Goal: Contribute content

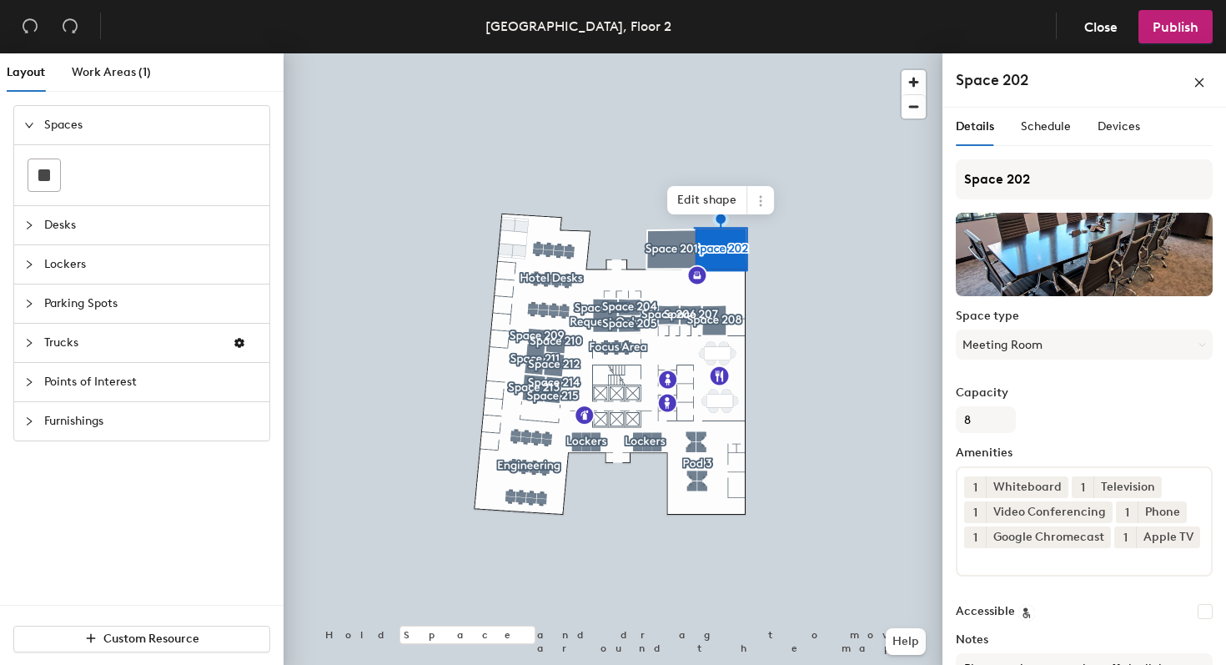
scroll to position [127, 0]
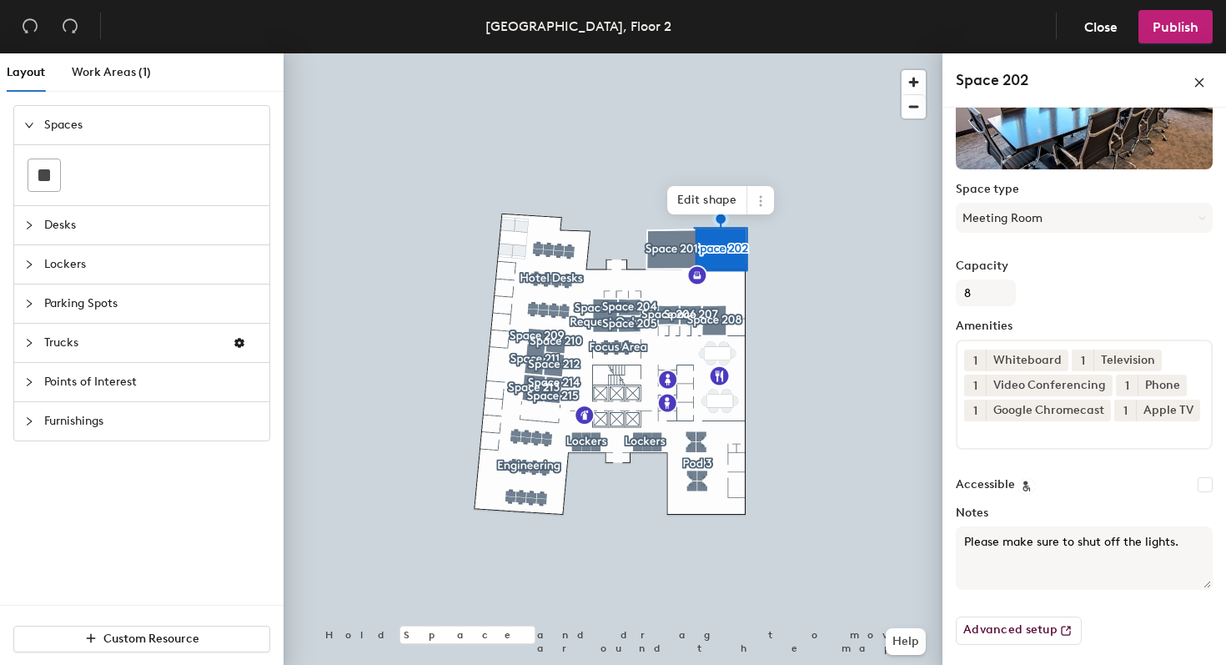
click at [1026, 555] on textarea "Please make sure to shut off the lights." at bounding box center [1084, 557] width 257 height 63
click at [976, 510] on label "Notes" at bounding box center [1084, 512] width 257 height 13
click at [976, 526] on textarea "Please make sure to shut off the lights." at bounding box center [1084, 557] width 257 height 63
click at [1082, 528] on textarea "Please make sure to shut off the lights." at bounding box center [1084, 557] width 257 height 63
click at [1182, 548] on textarea "Please make sure to shut off the lights." at bounding box center [1084, 557] width 257 height 63
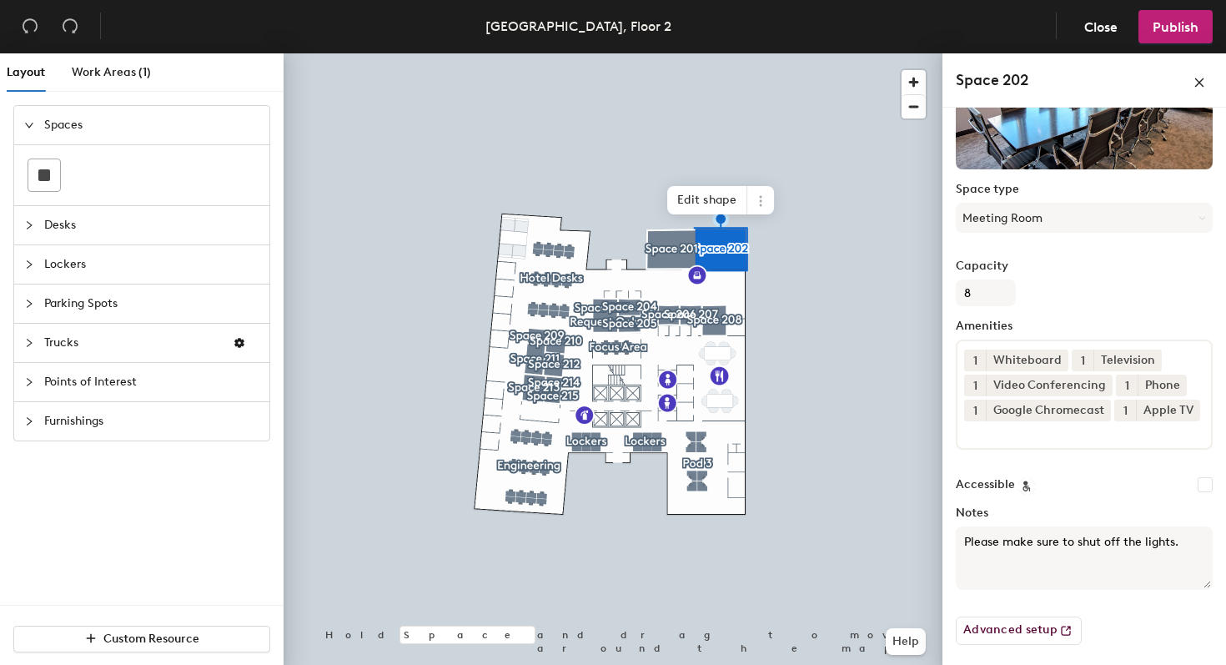
click at [919, 544] on div "Layout Work Areas (1) Spaces Desks Lockers Parking Spots Trucks Points of Inter…" at bounding box center [613, 362] width 1226 height 618
click at [1201, 550] on textarea "Please make sure to shut off the lights." at bounding box center [1084, 557] width 257 height 63
paste textarea "Please make sure to shut off the lights."
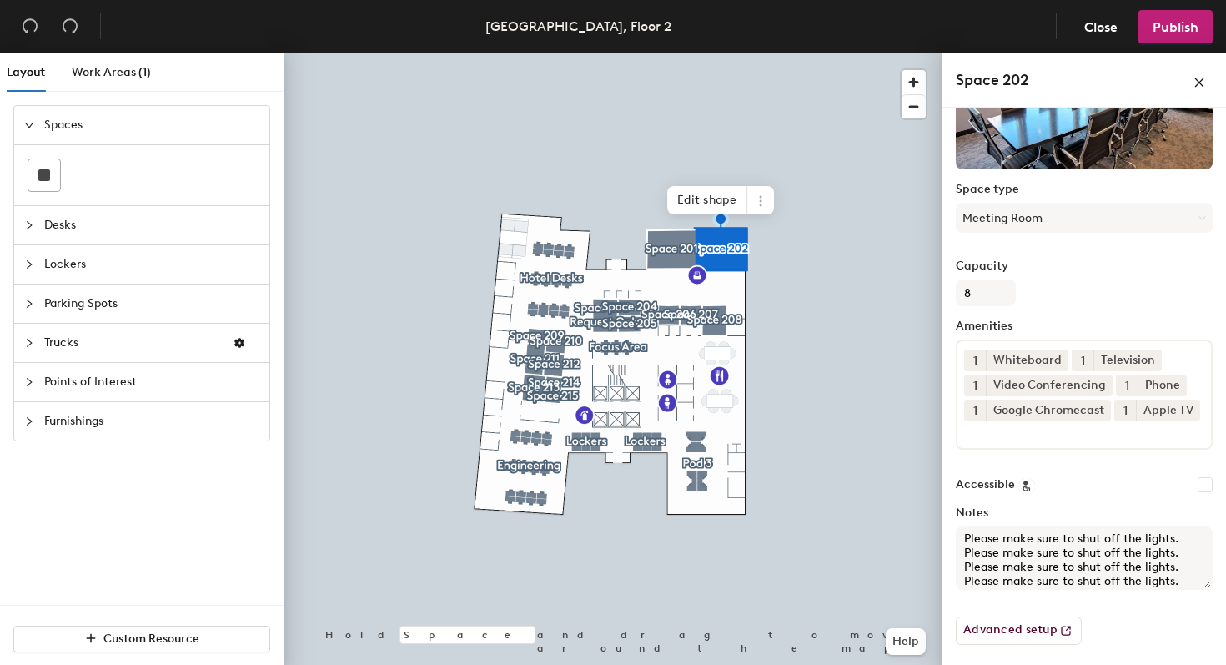
paste textarea "Please make sure to shut off the lights."
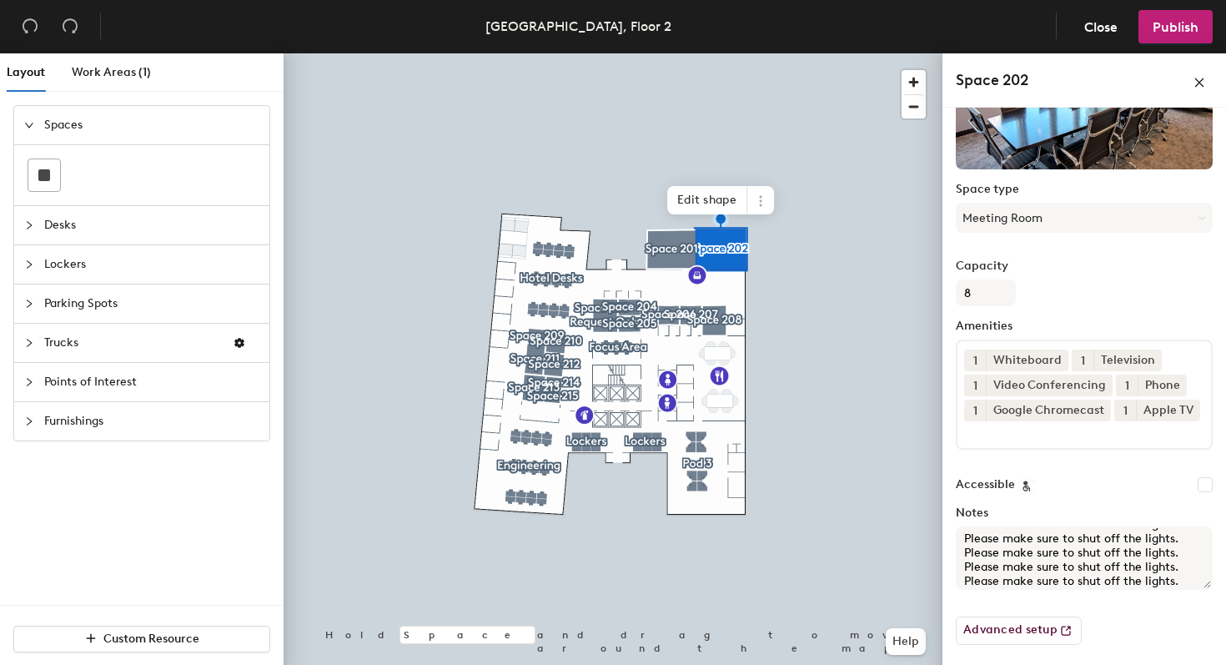
paste textarea "Please make sure to shut off the lights."
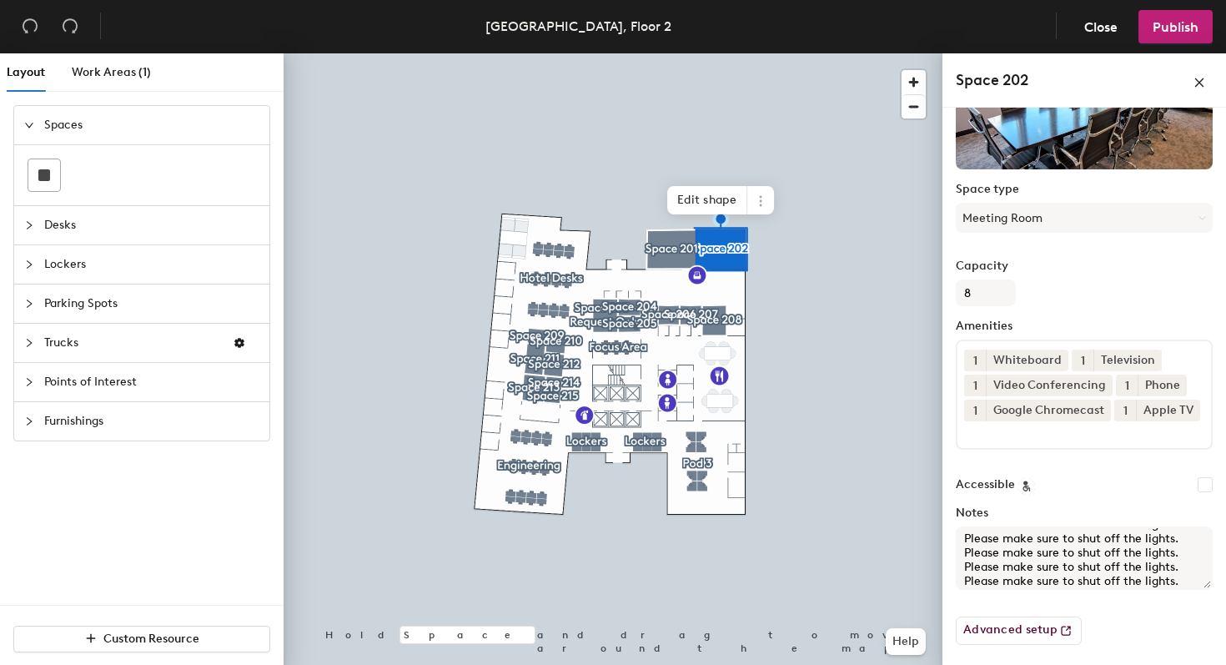
paste textarea "Please make sure to shut off the lights."
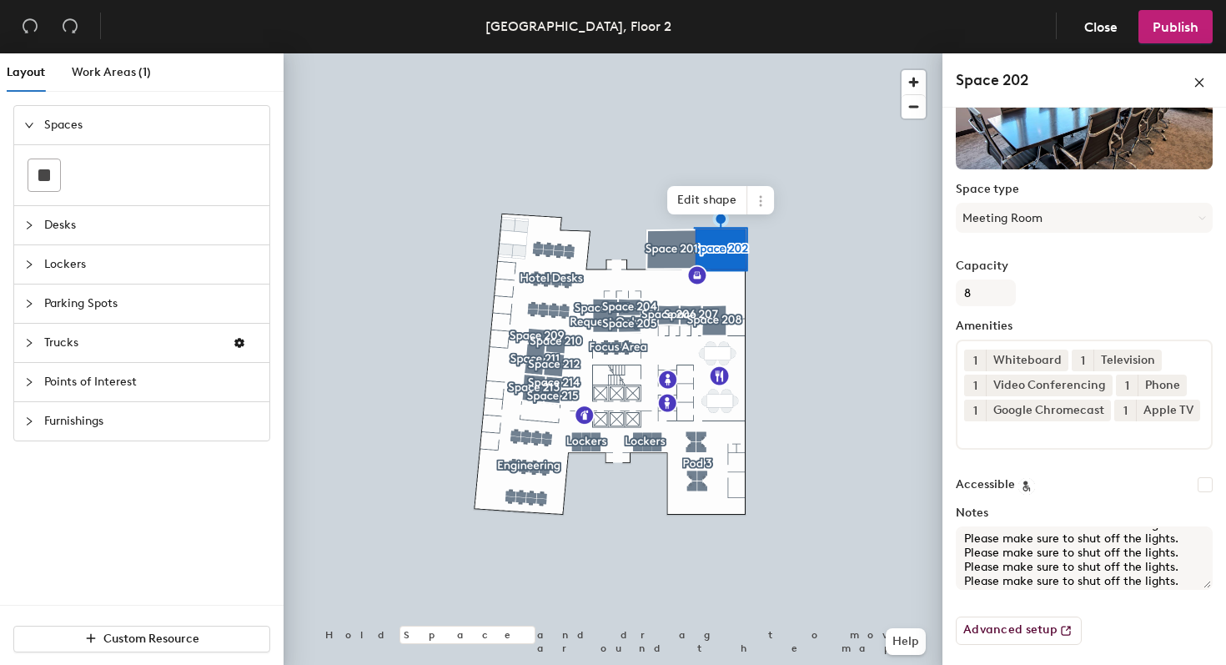
paste textarea "Please make sure to shut off the lights."
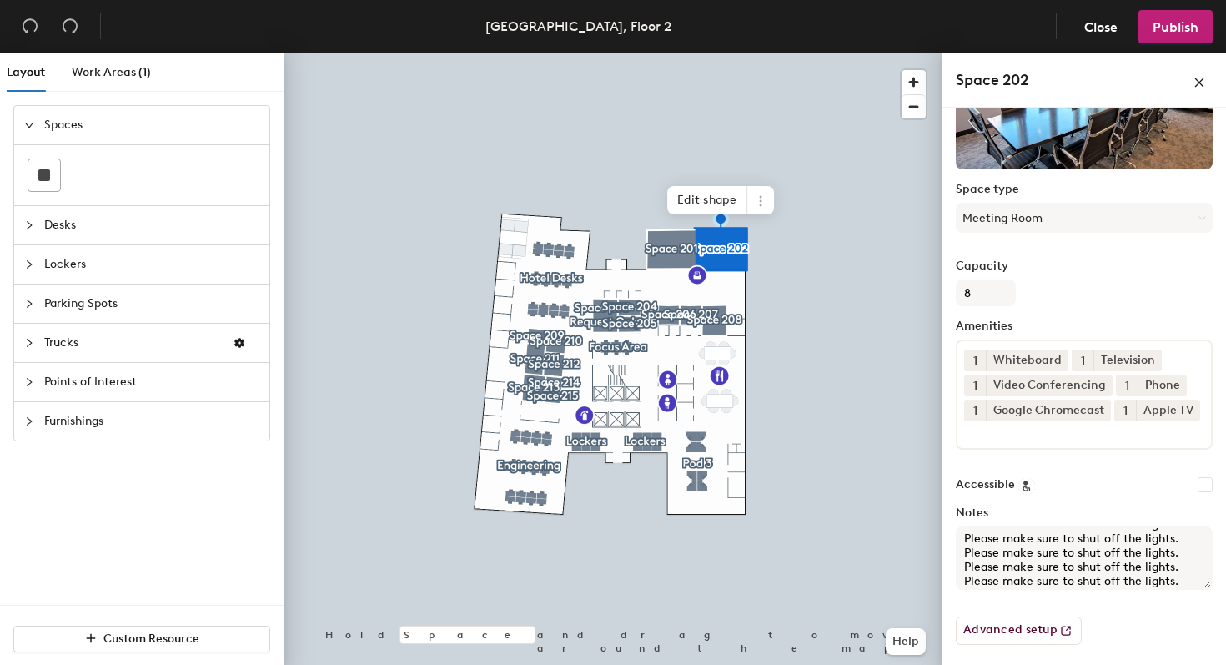
paste textarea "Please make sure to shut off the lights."
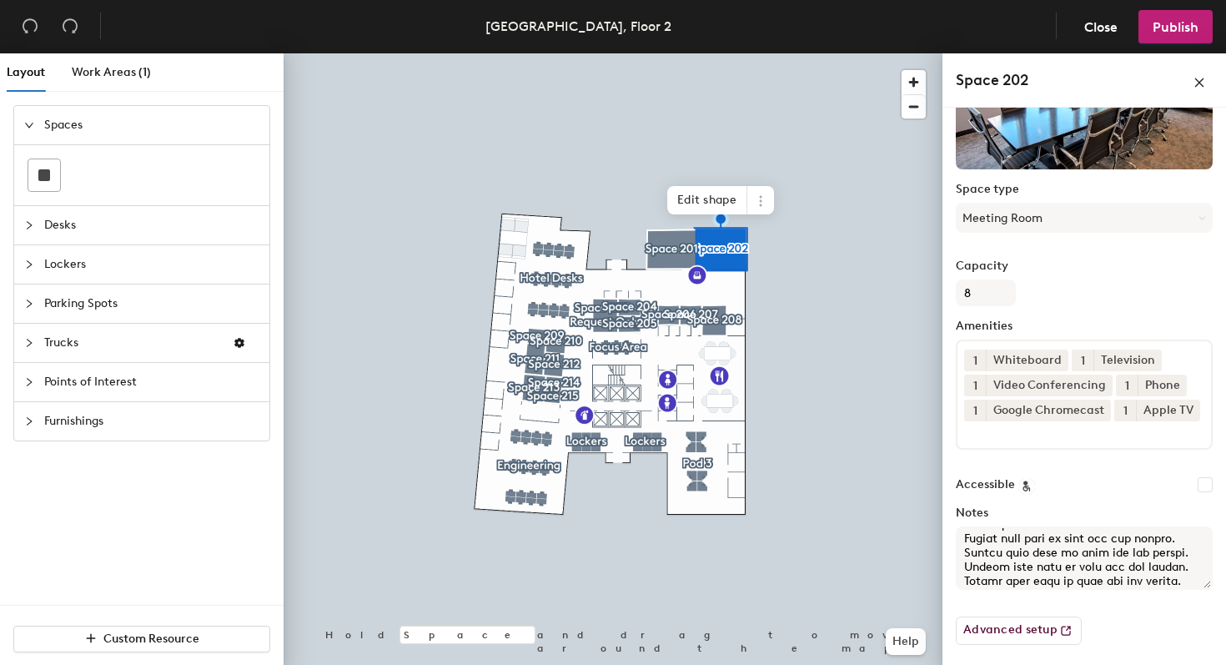
paste textarea "Please make sure to shut off the lights."
paste
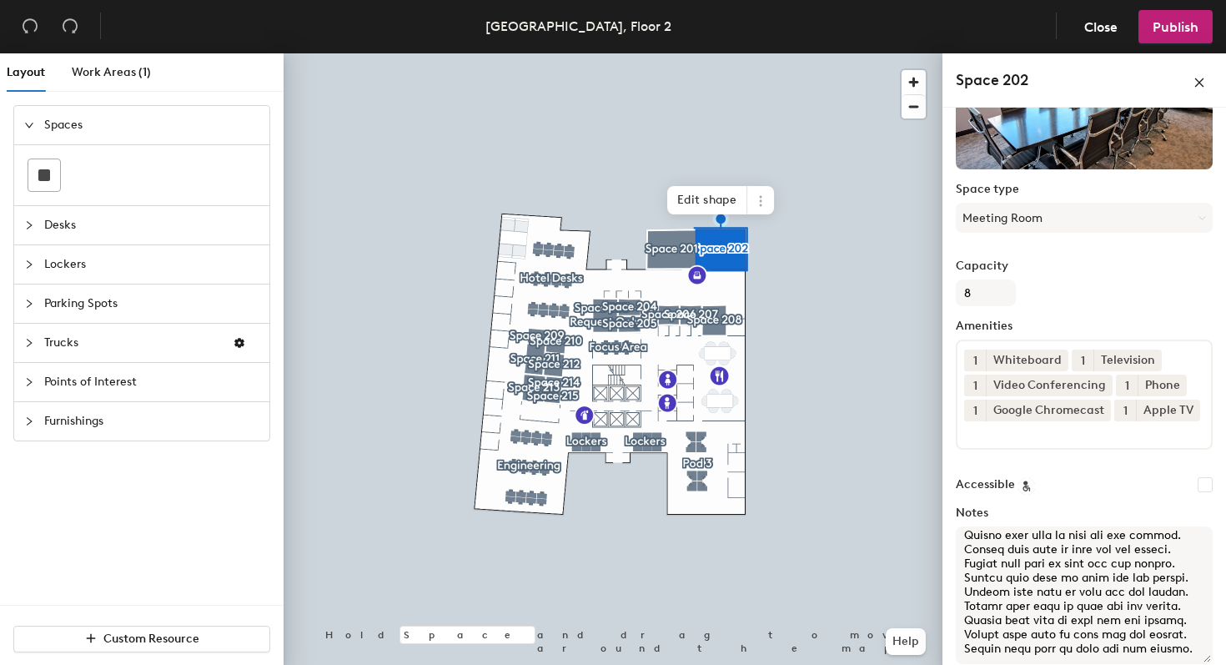
scroll to position [330, 0]
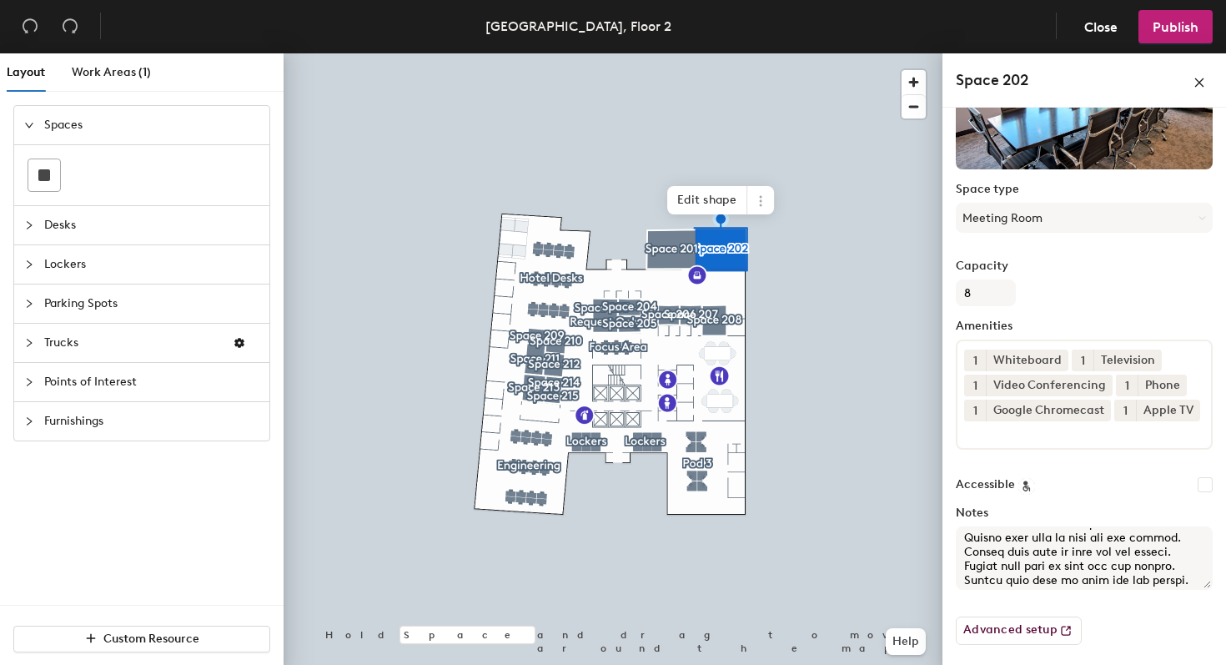
drag, startPoint x: 1207, startPoint y: 587, endPoint x: 1191, endPoint y: 602, distance: 21.8
click at [1191, 590] on textarea "Notes" at bounding box center [1084, 557] width 257 height 63
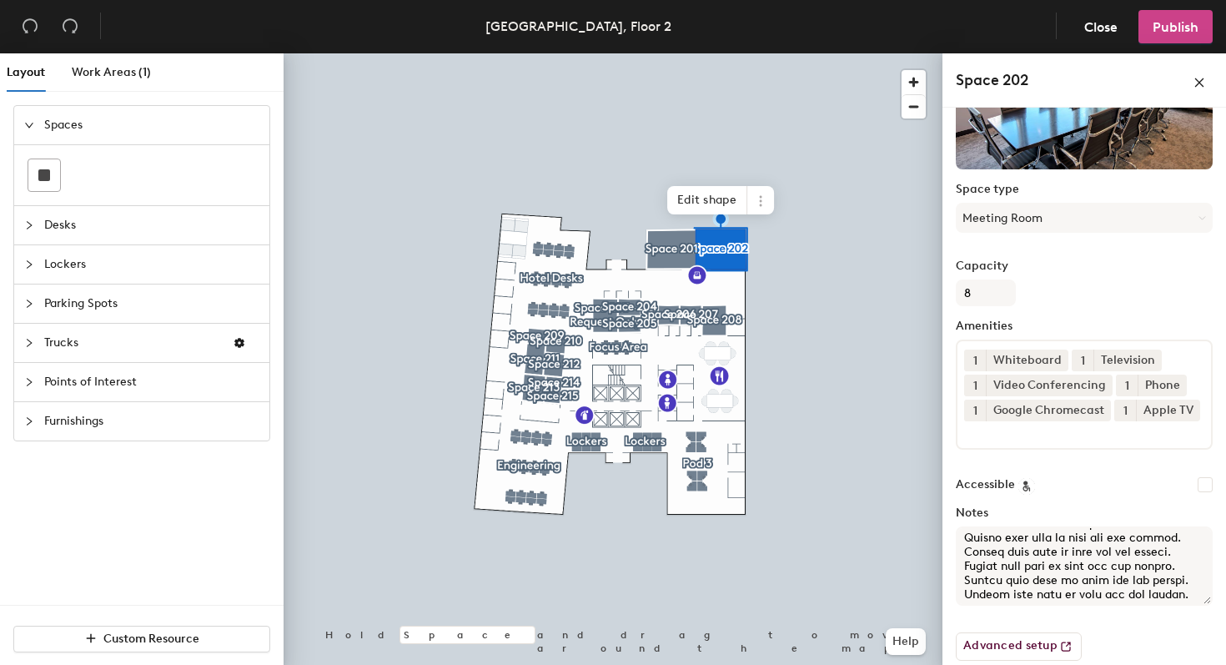
type textarea "Please make sure to shut off the lights. Please make sure to shut off the light…"
click at [1173, 18] on button "Publish" at bounding box center [1175, 26] width 74 height 33
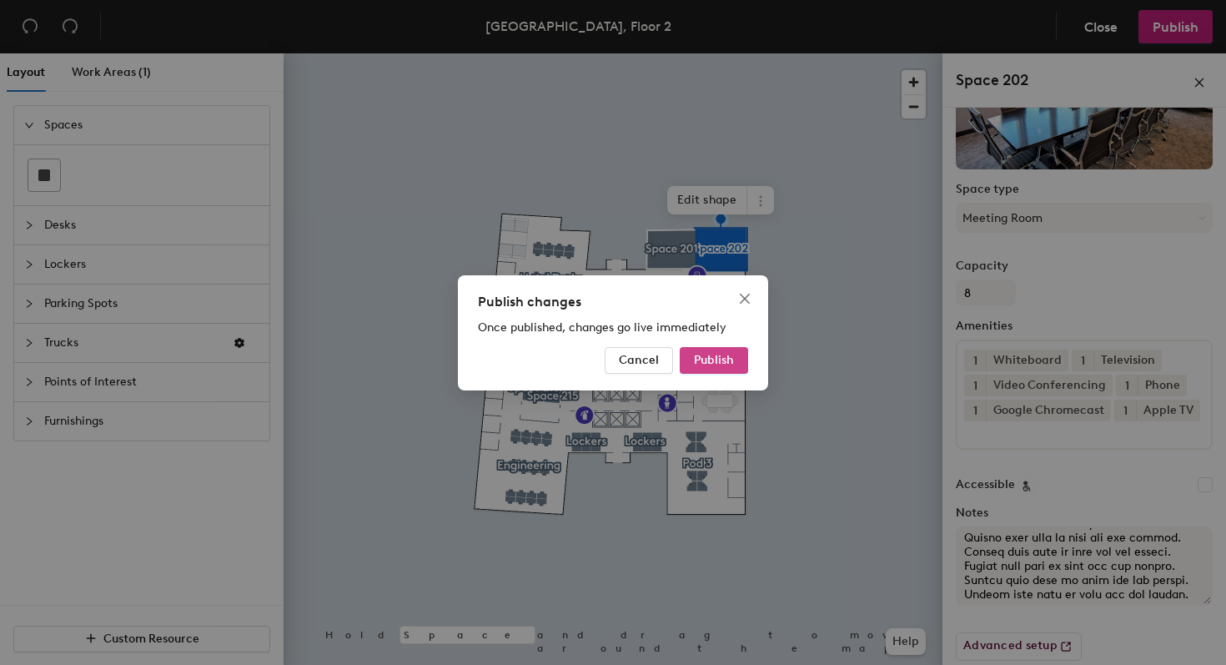
click at [724, 359] on span "Publish" at bounding box center [714, 360] width 40 height 14
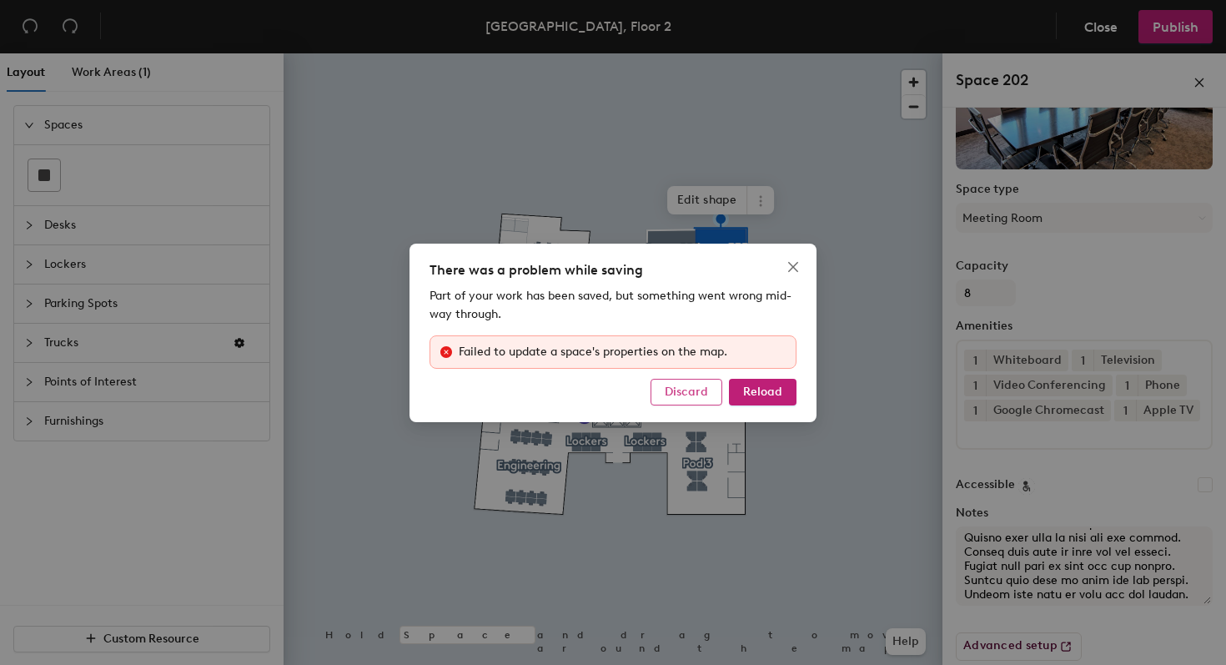
click at [701, 386] on span "Discard" at bounding box center [686, 391] width 43 height 14
